Goal: Communication & Community: Ask a question

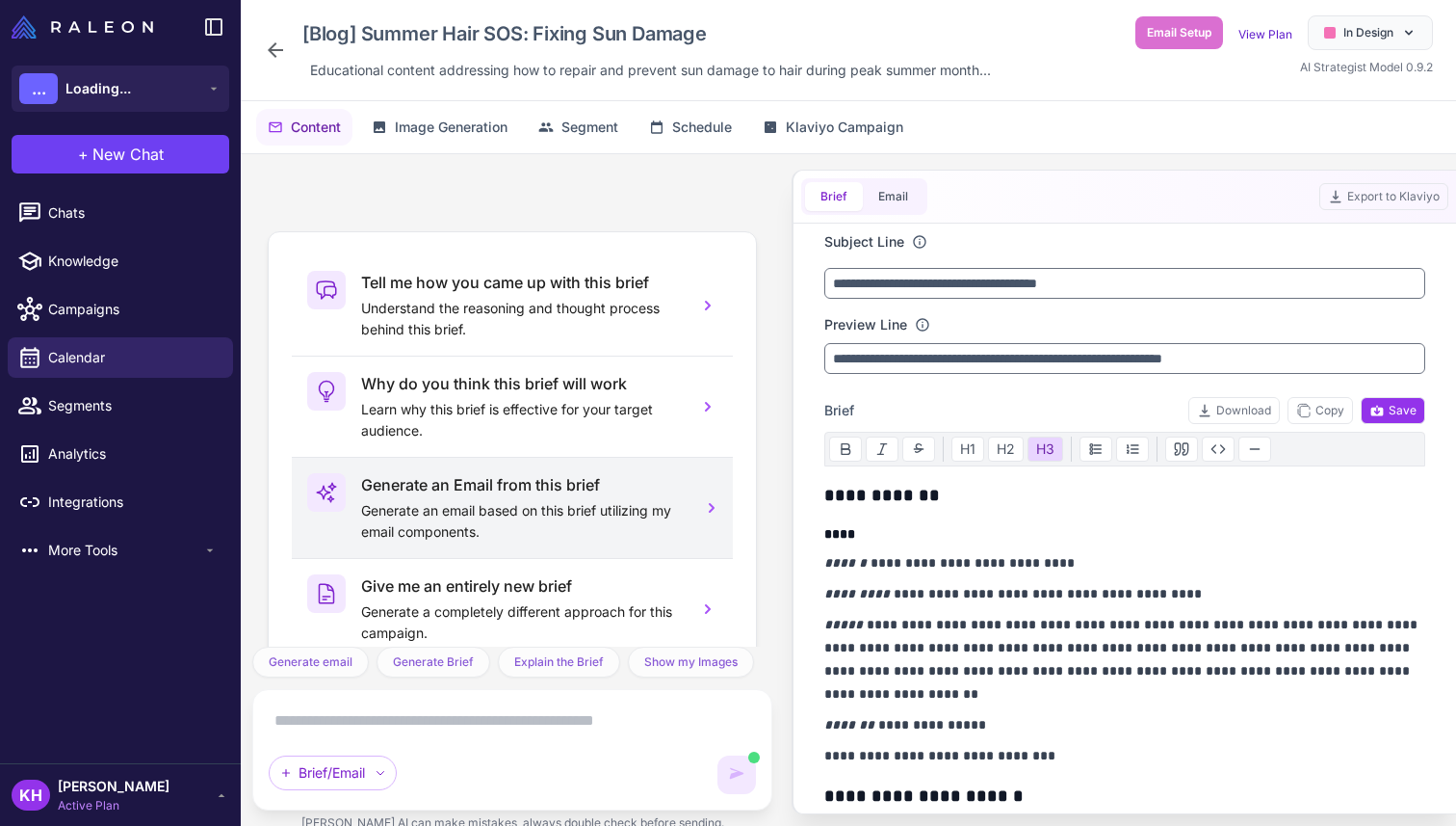
scroll to position [16262, 0]
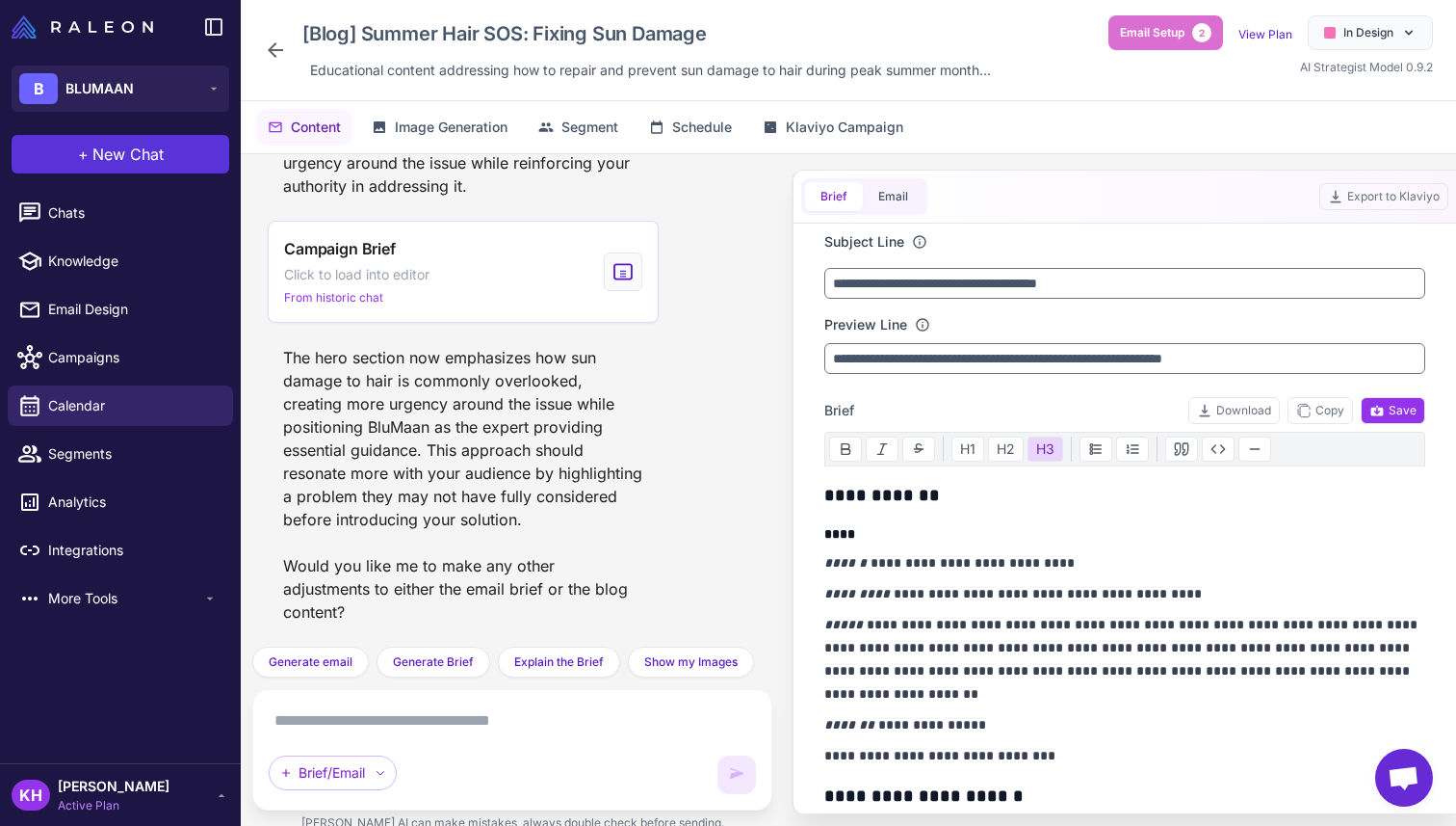
click at [89, 155] on button "+ New Chat" at bounding box center [121, 154] width 218 height 38
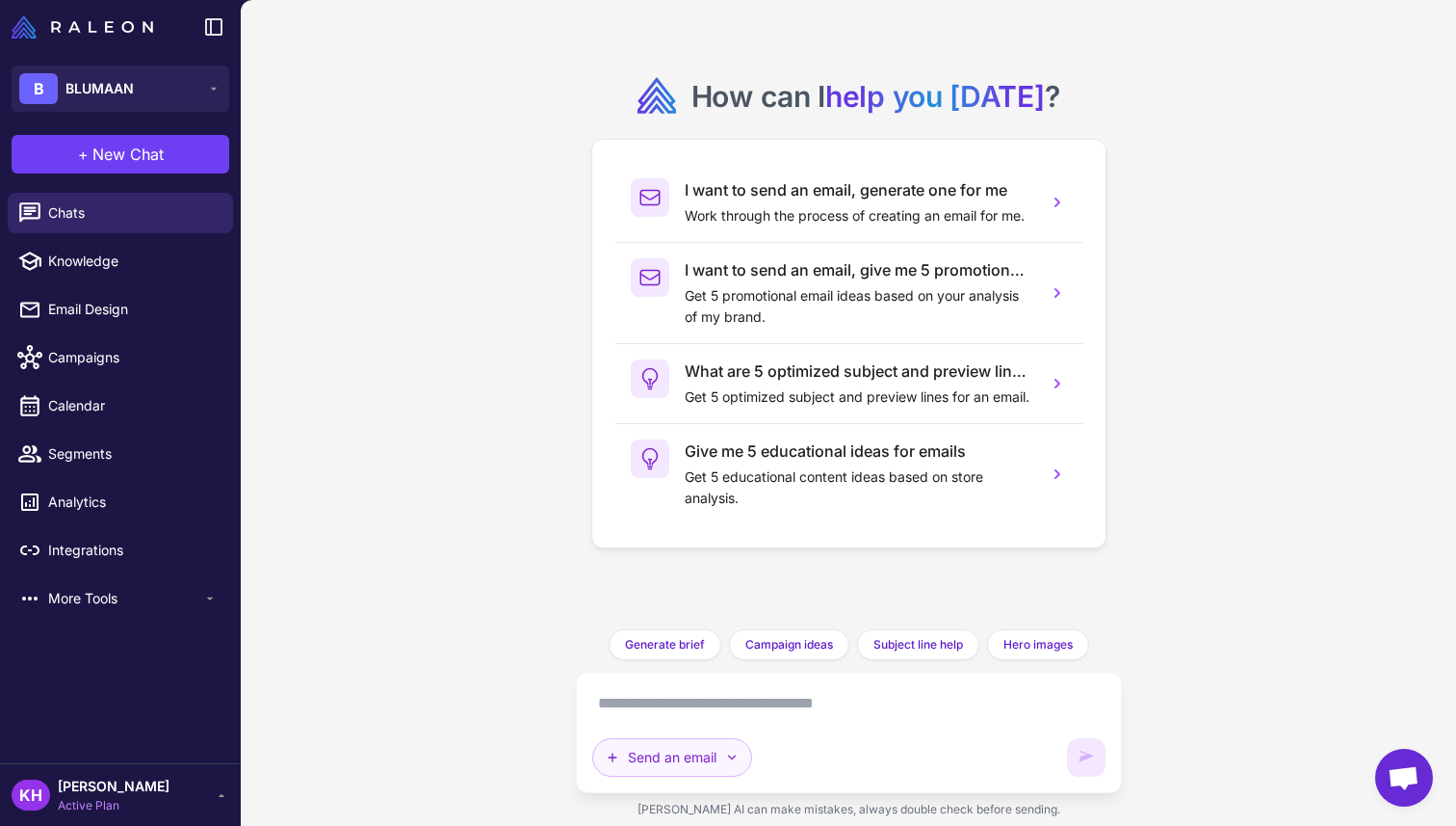
click at [696, 760] on button "Send an email" at bounding box center [672, 756] width 160 height 38
click at [657, 710] on button "Brainstorm" at bounding box center [684, 710] width 183 height 36
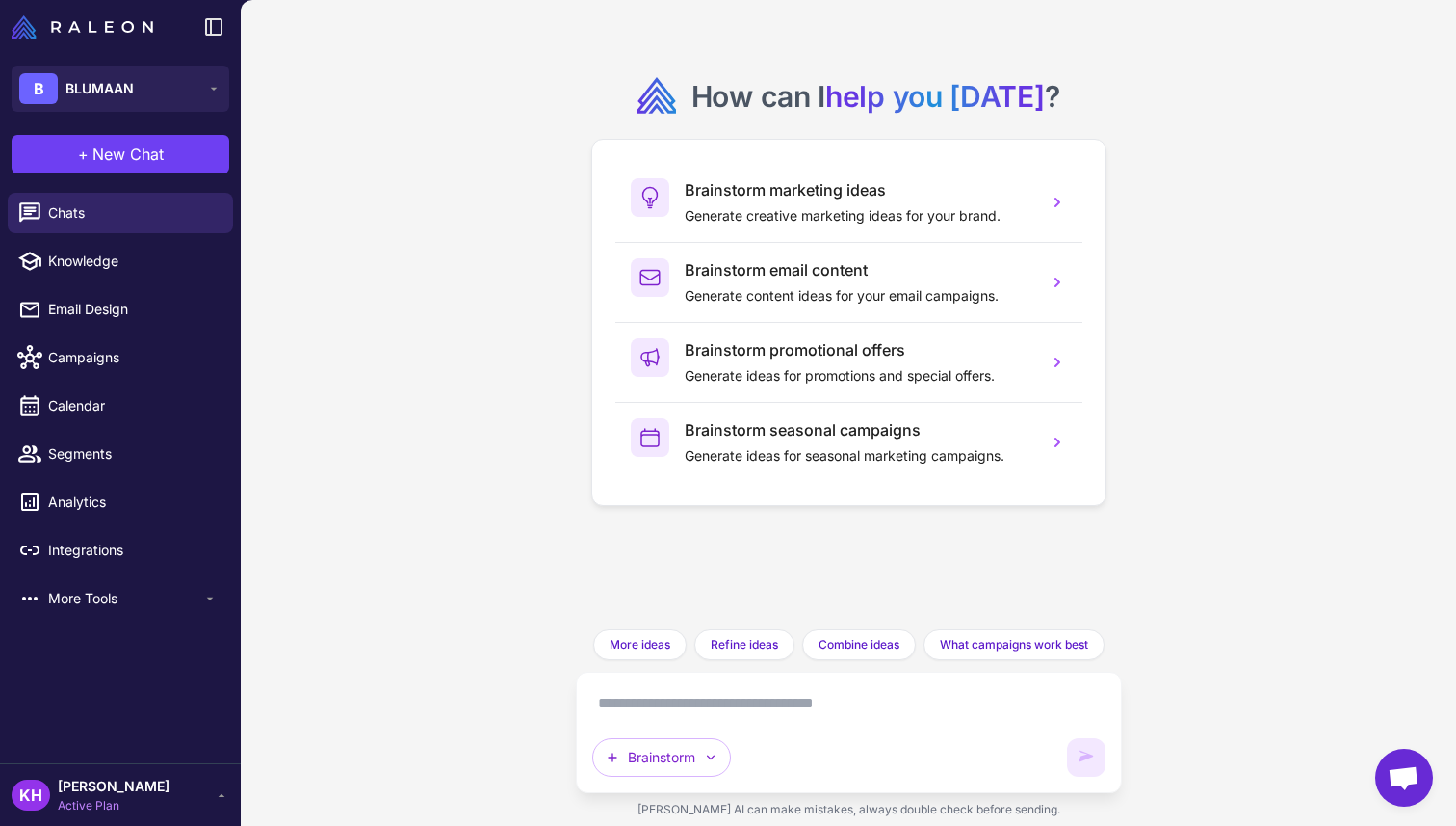
click at [662, 711] on textarea at bounding box center [849, 702] width 514 height 30
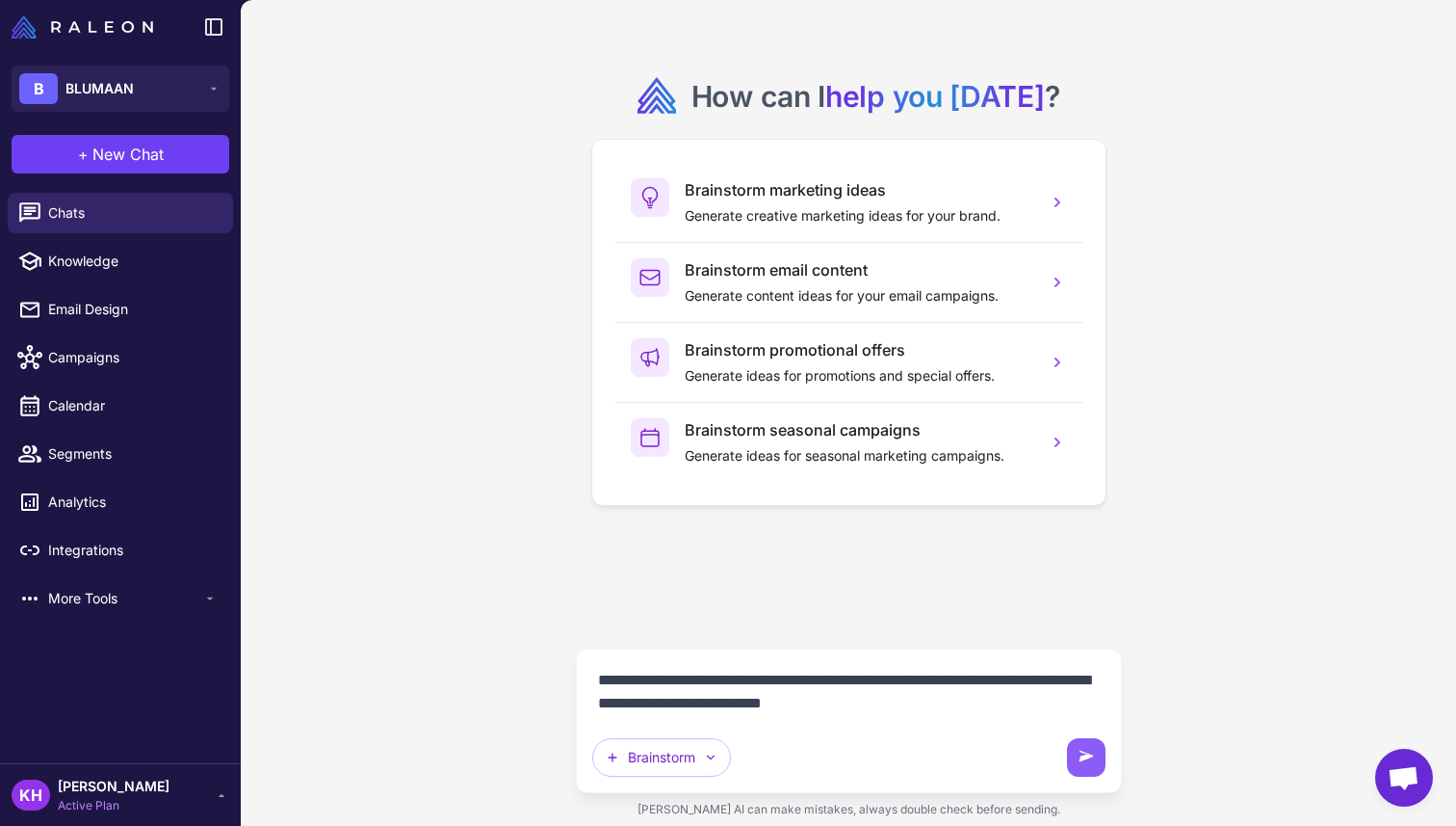
type textarea "**********"
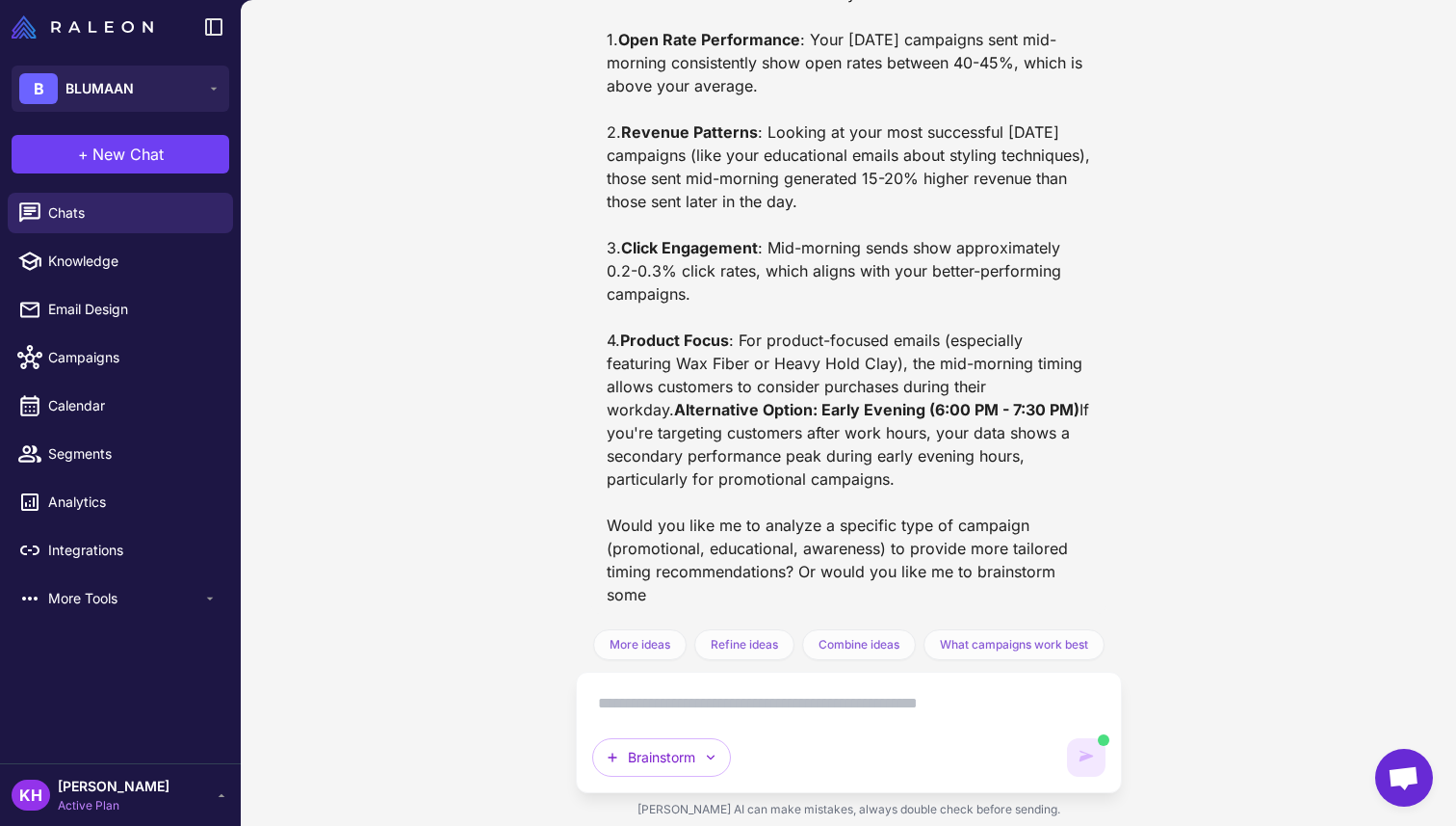
scroll to position [575, 0]
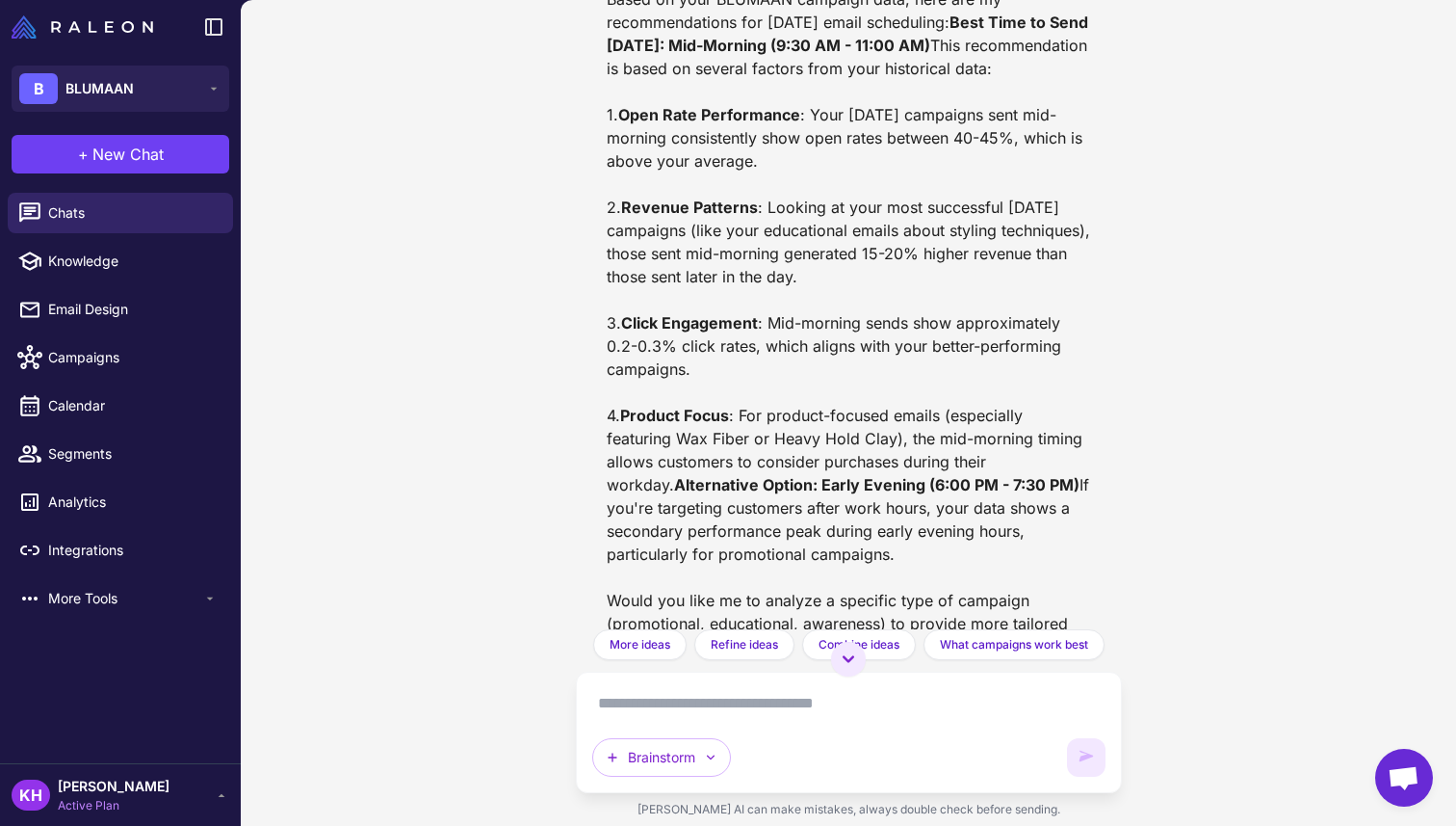
scroll to position [575, 0]
